Goal: Task Accomplishment & Management: Complete application form

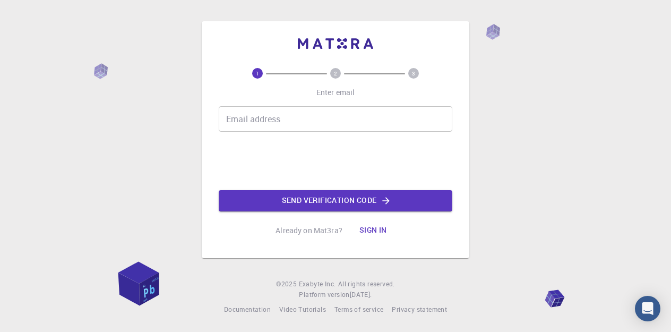
click at [297, 127] on input "Email address" at bounding box center [335, 118] width 233 height 25
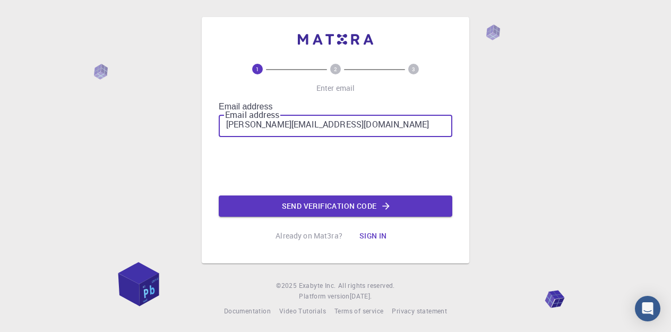
type input "[PERSON_NAME][EMAIL_ADDRESS][DOMAIN_NAME]"
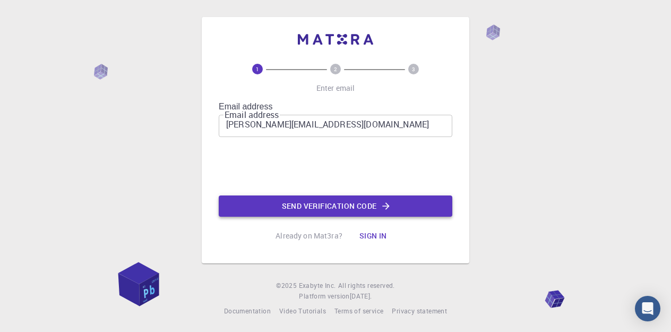
click at [292, 203] on button "Send verification code" at bounding box center [335, 205] width 233 height 21
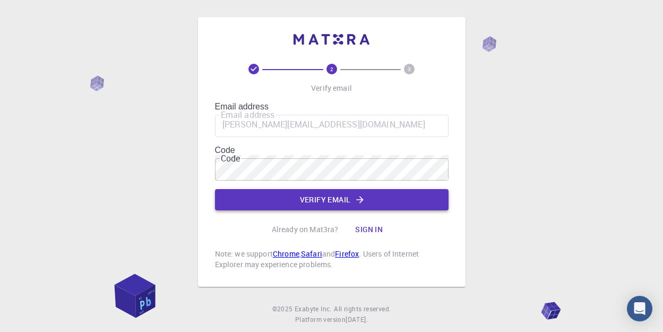
click at [352, 189] on button "Verify email" at bounding box center [331, 199] width 233 height 21
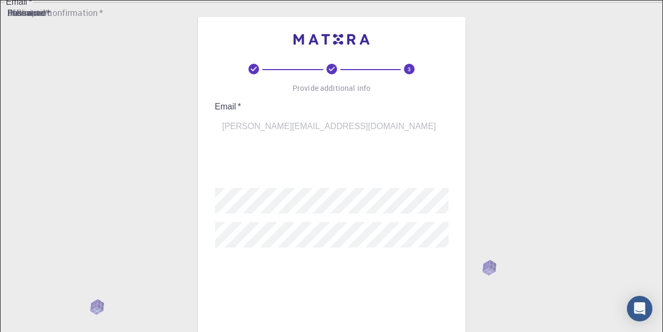
click at [336, 153] on input "username   *" at bounding box center [339, 165] width 248 height 30
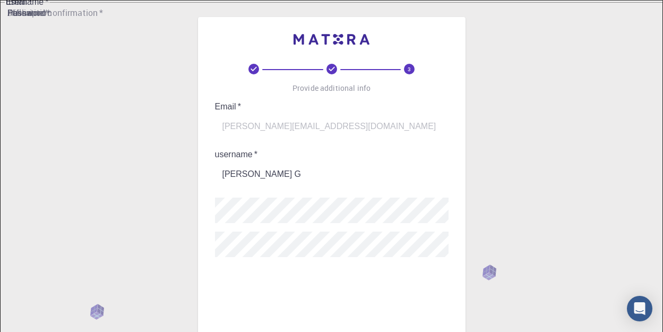
type input "[PERSON_NAME] G"
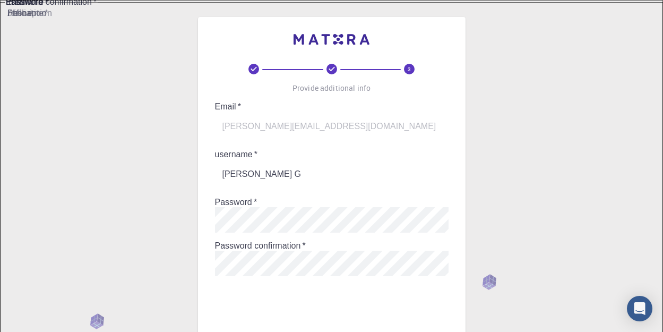
click at [247, 284] on input "Fullname   *" at bounding box center [339, 299] width 248 height 30
drag, startPoint x: 318, startPoint y: 149, endPoint x: 183, endPoint y: 148, distance: 135.3
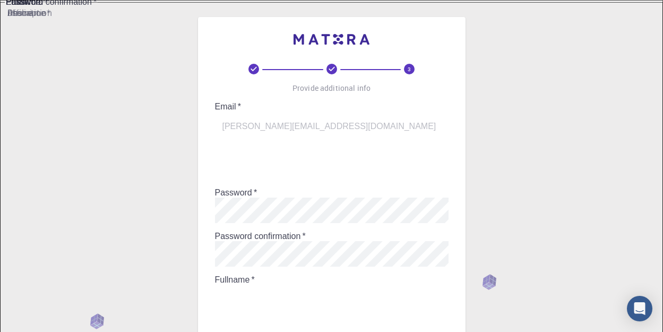
click at [247, 284] on input "Fullname   *" at bounding box center [339, 299] width 248 height 30
paste input "[PERSON_NAME] G"
type input "[PERSON_NAME] G"
click at [264, 154] on input "username   *" at bounding box center [339, 165] width 248 height 30
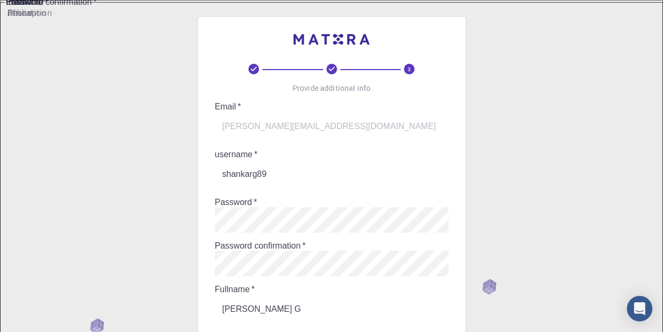
type input "shankarg89"
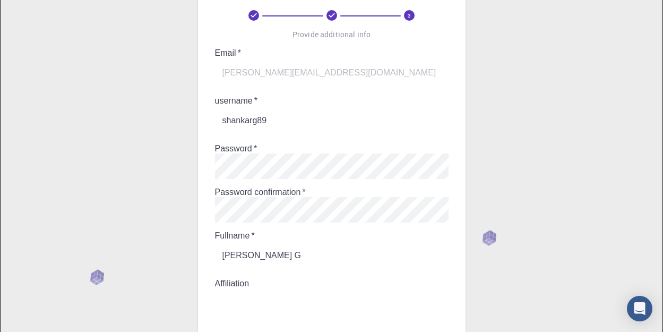
scroll to position [62, 0]
